Goal: Task Accomplishment & Management: Use online tool/utility

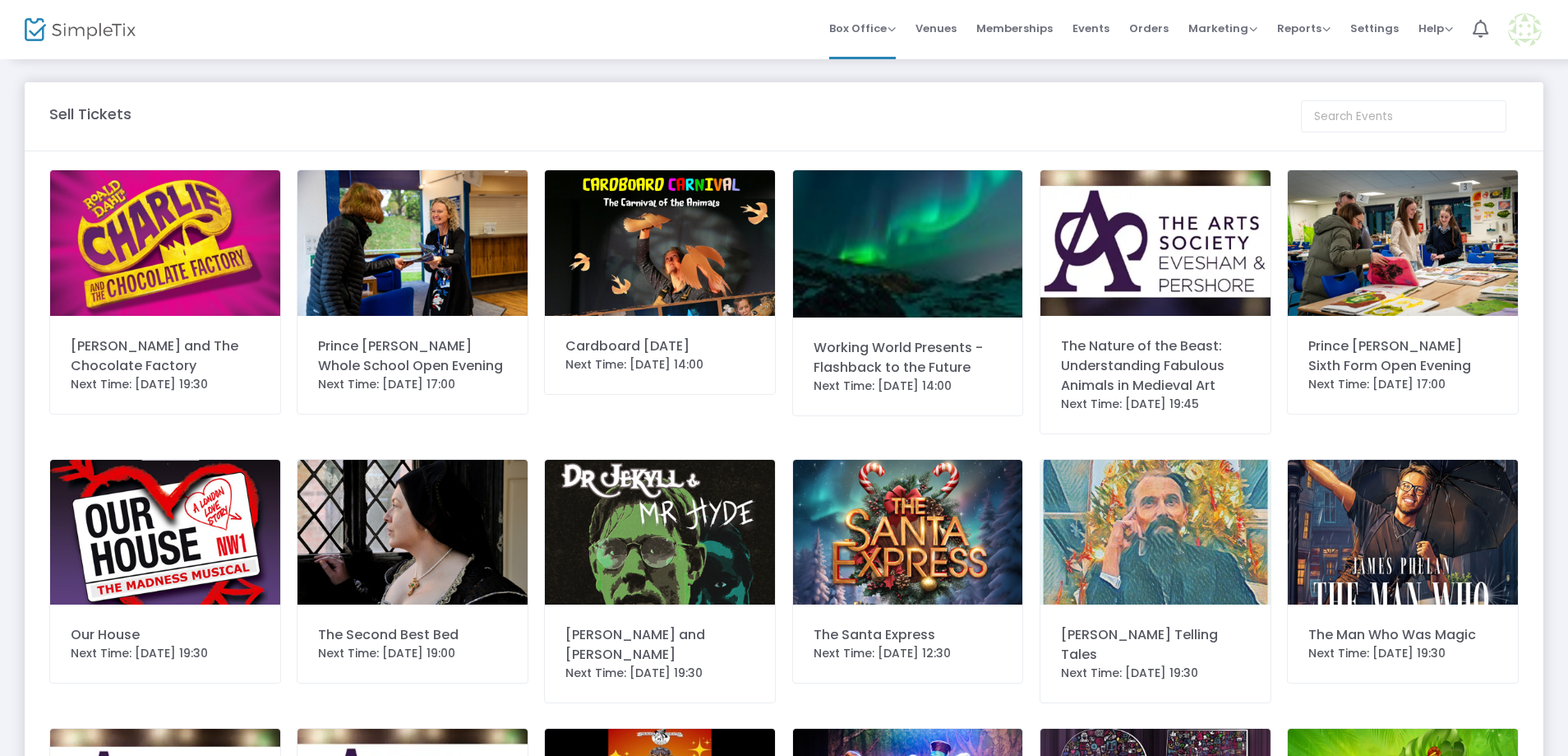
click at [124, 285] on img at bounding box center [165, 243] width 230 height 146
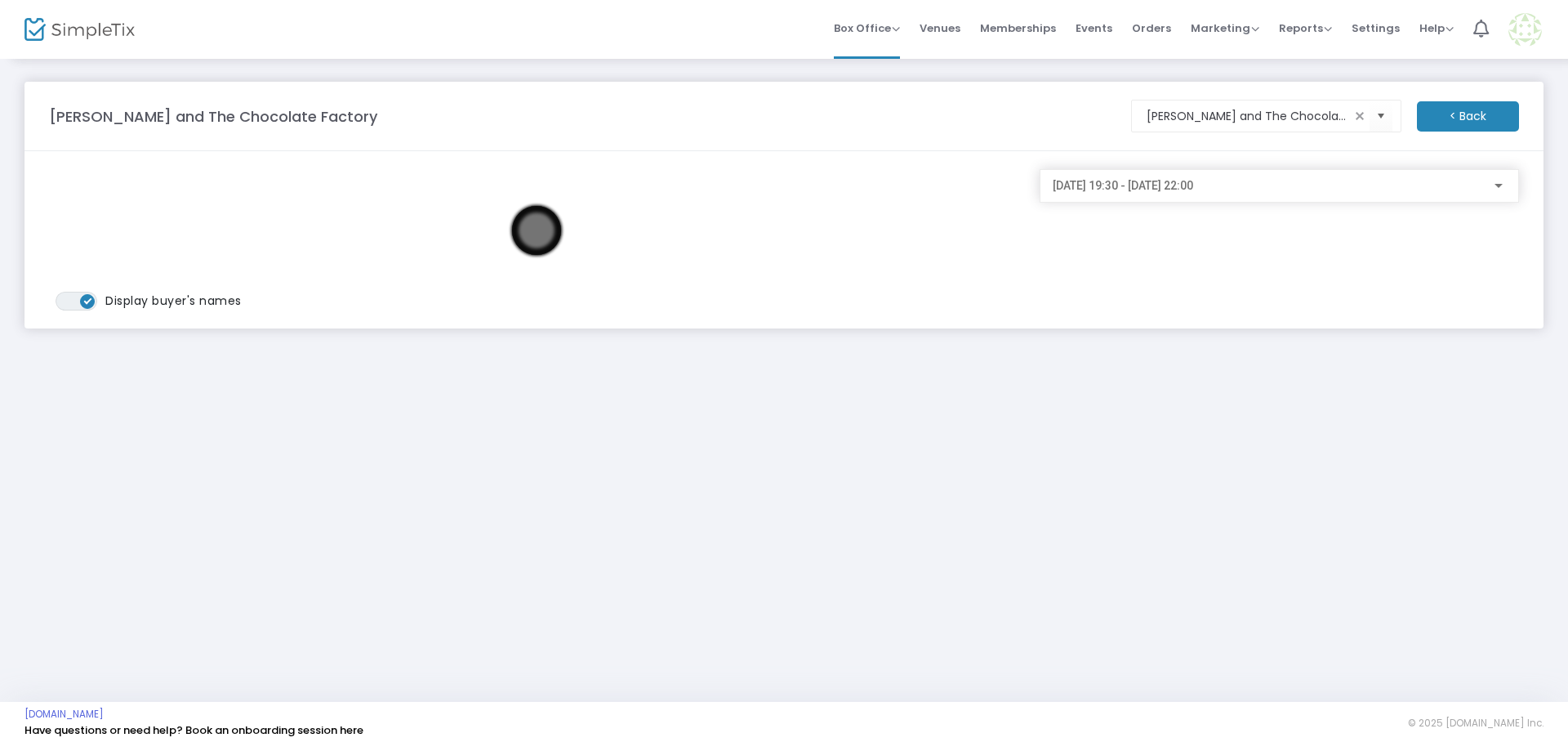
click at [1237, 196] on div "[DATE] 19:30 - [DATE] 22:00" at bounding box center [1280, 181] width 454 height 31
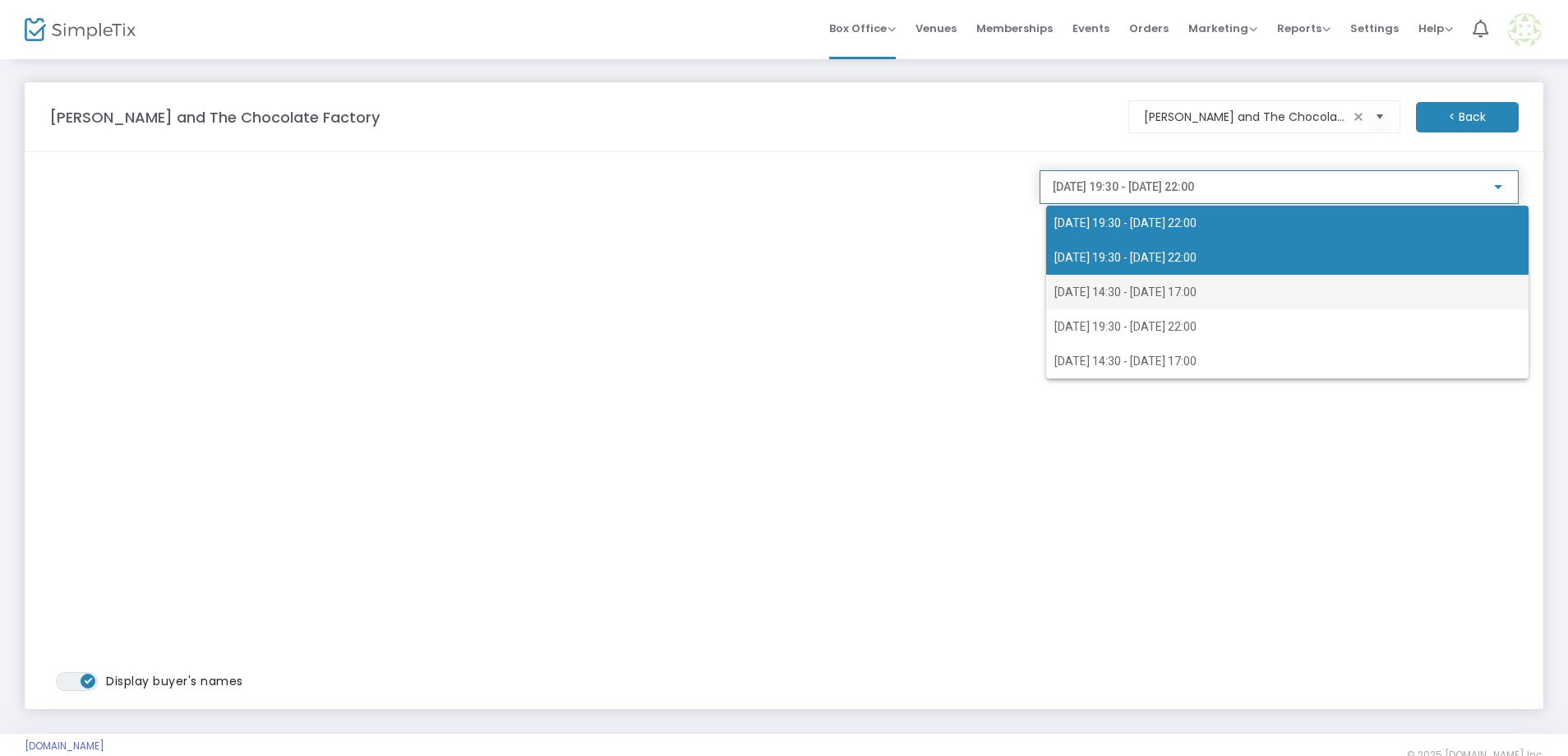
drag, startPoint x: 1212, startPoint y: 274, endPoint x: 1211, endPoint y: 264, distance: 10.0
click at [1211, 264] on div "[DATE] 19:30 - [DATE] 22:00 [DATE] 19:30 - [DATE] 22:00 [DATE] 14:30 - [DATE] 1…" at bounding box center [1287, 292] width 482 height 173
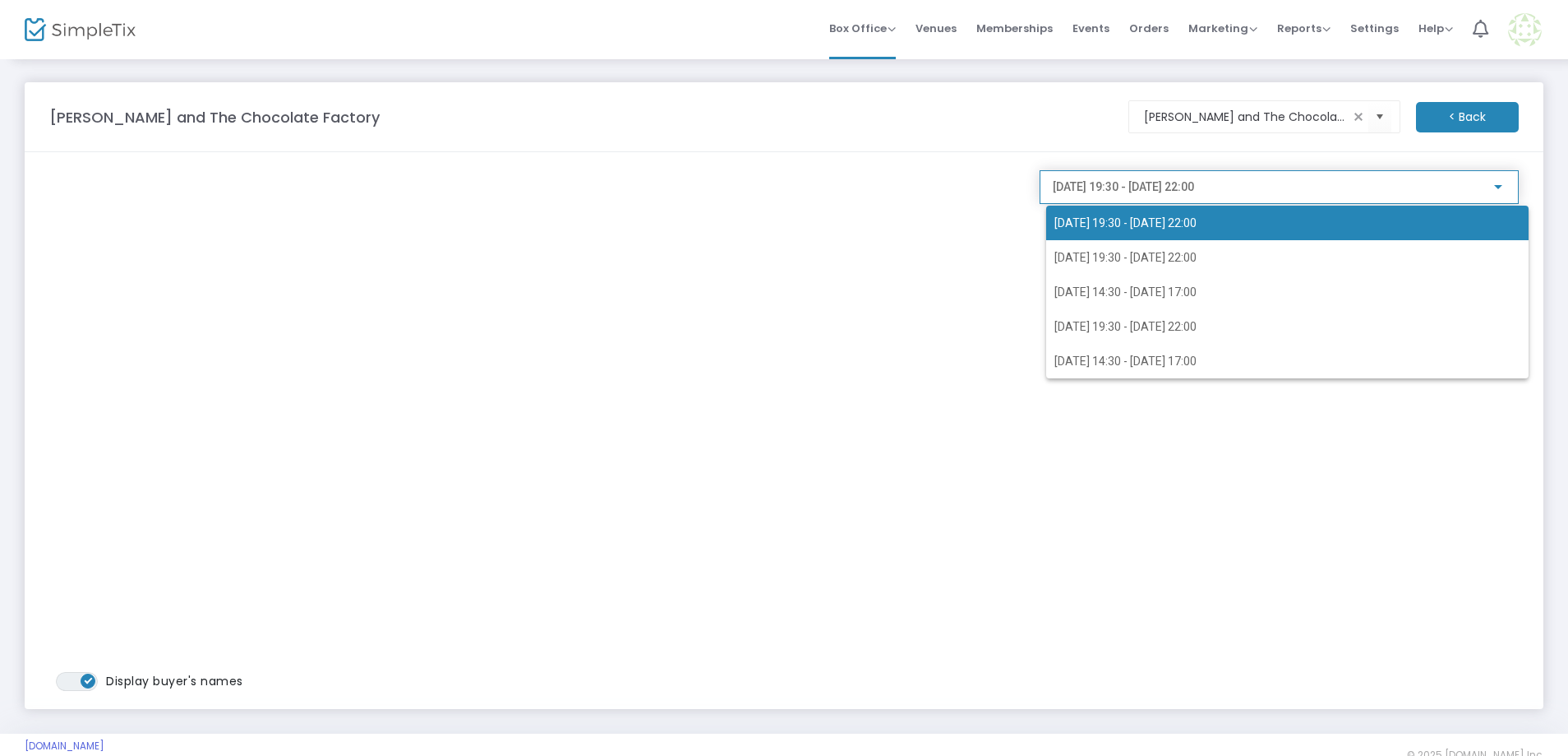
click at [1382, 188] on div "[DATE] 19:30 - [DATE] 22:00 [DATE] 19:30 - [DATE] 22:00 [DATE] 14:30 - [DATE] 1…" at bounding box center [1275, 279] width 457 height 198
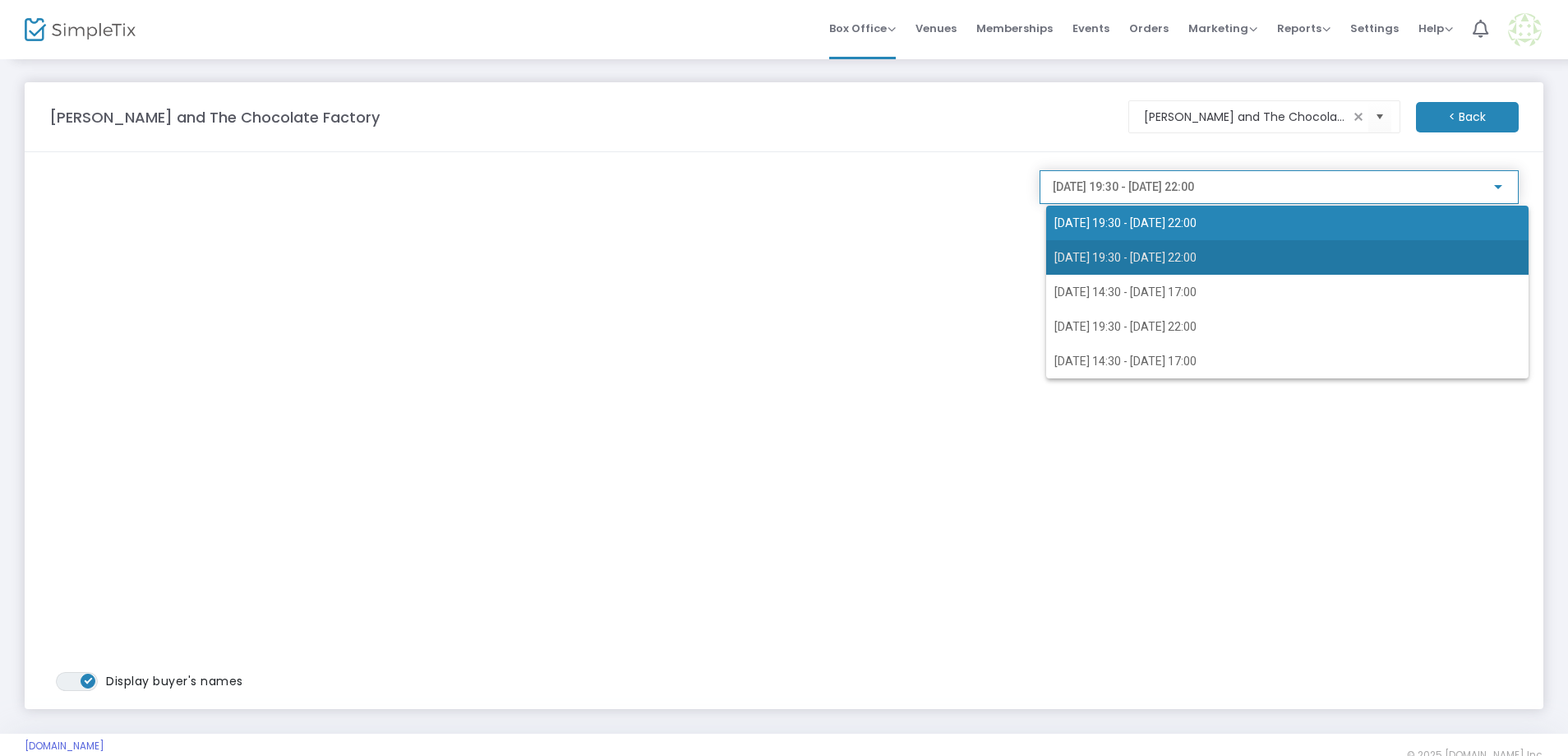
click at [1321, 267] on span "[DATE] 19:30 - [DATE] 22:00" at bounding box center [1287, 257] width 466 height 34
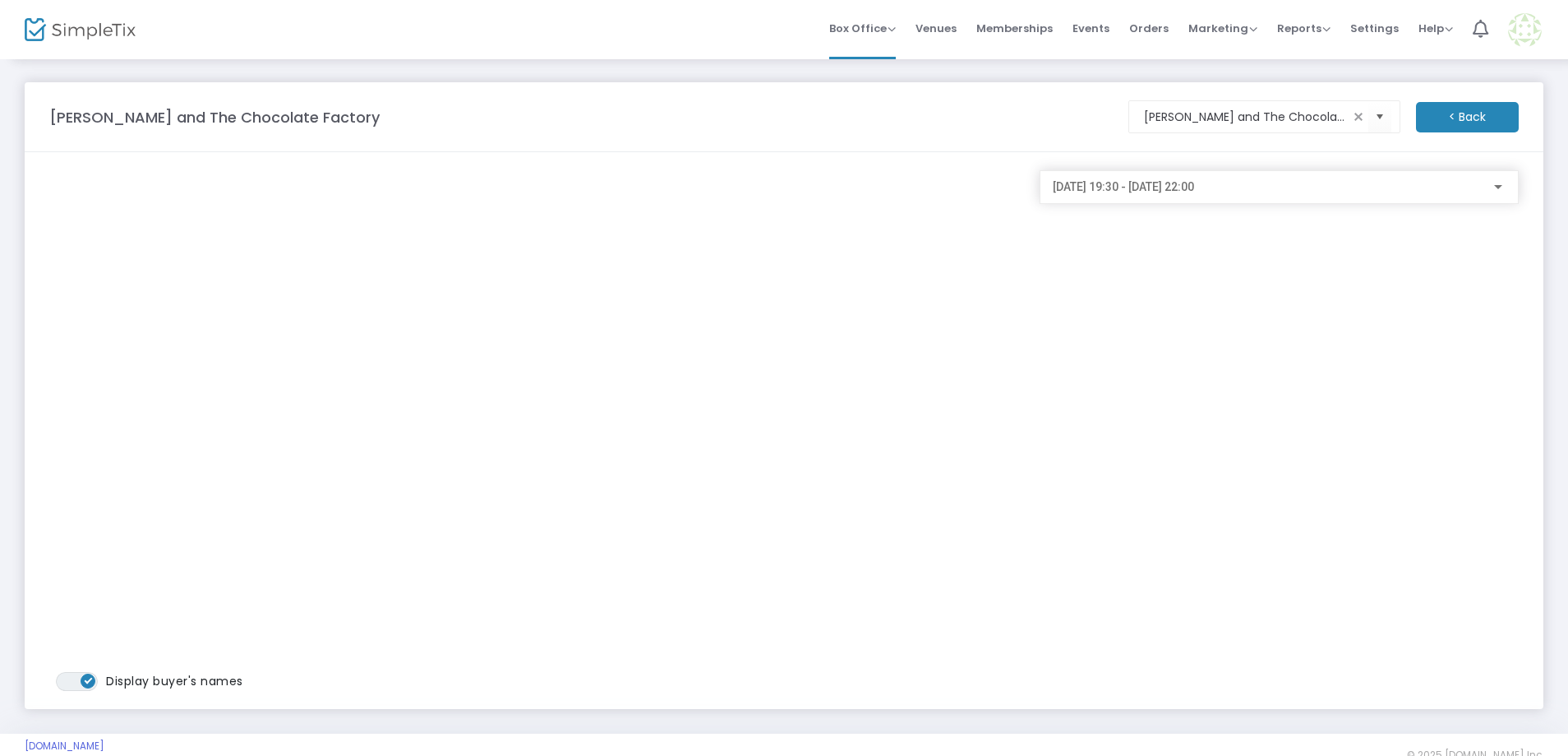
click at [1025, 395] on div "ON OFF Display buyer's names" at bounding box center [536, 430] width 991 height 521
click at [100, 32] on img at bounding box center [80, 30] width 111 height 24
